Goal: Navigation & Orientation: Find specific page/section

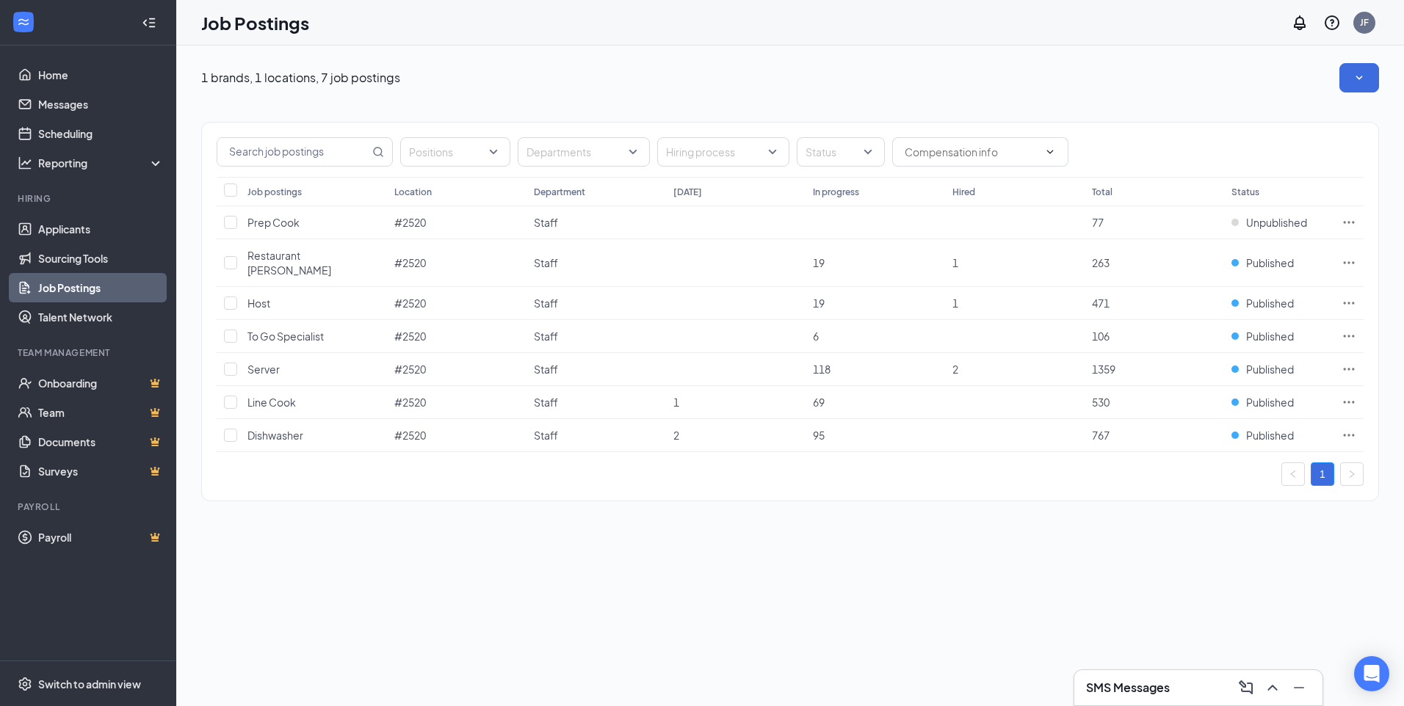
click at [1154, 681] on h3 "SMS Messages" at bounding box center [1128, 688] width 84 height 16
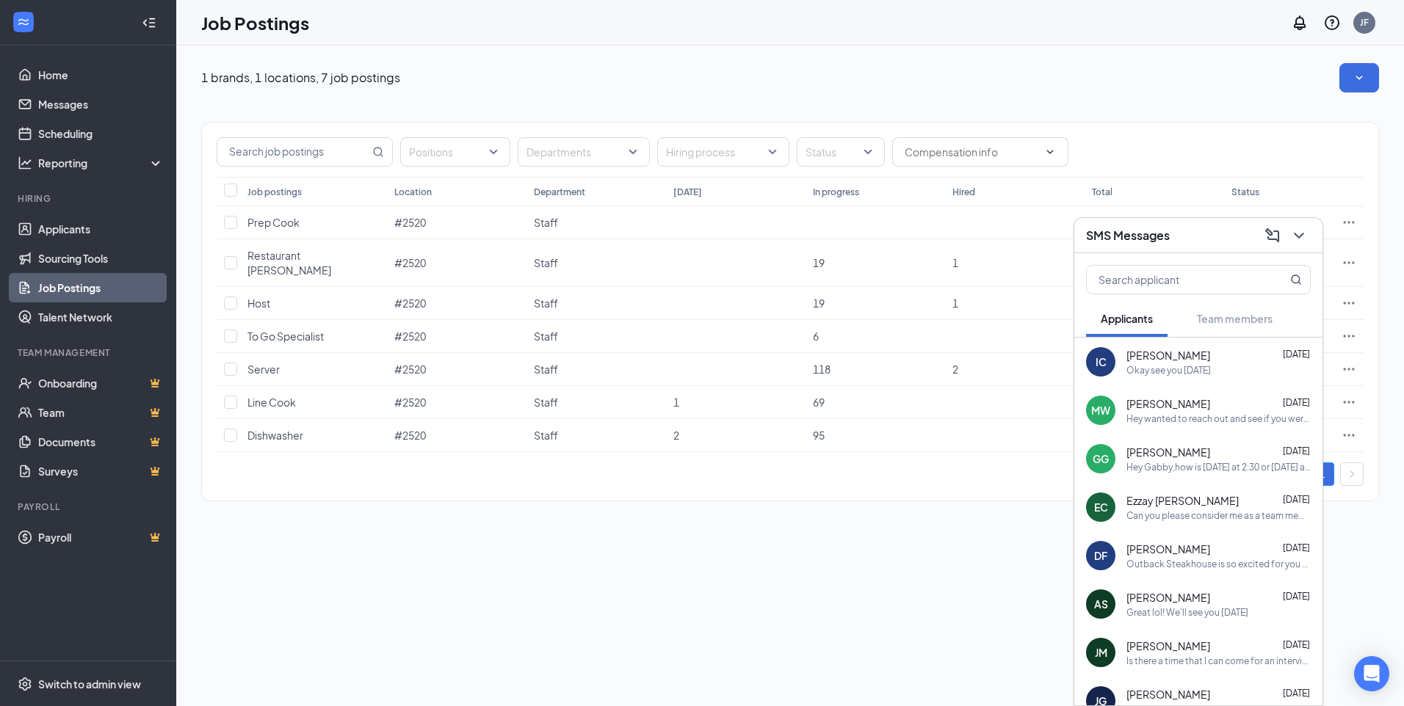
click at [1161, 364] on div "Okay see you [DATE]" at bounding box center [1168, 370] width 84 height 12
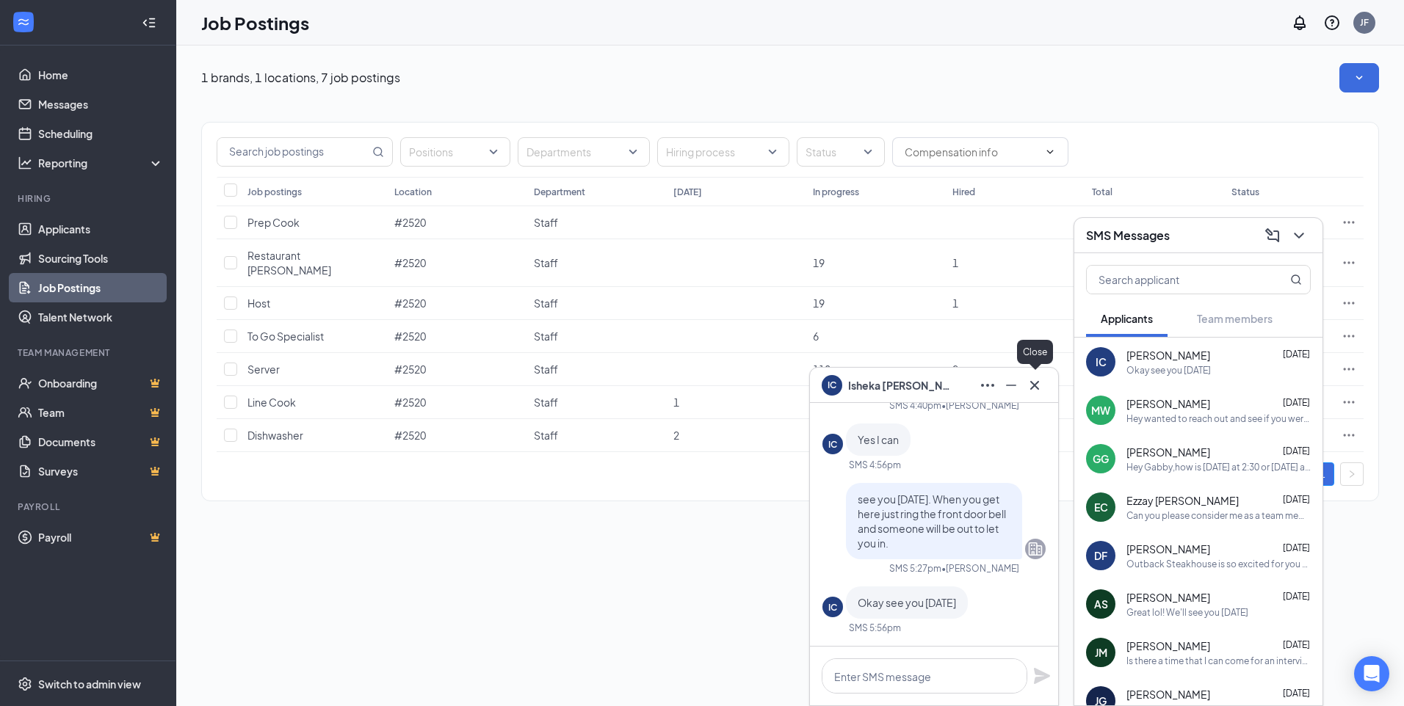
click at [1039, 385] on icon "Cross" at bounding box center [1035, 386] width 18 height 18
